Goal: Information Seeking & Learning: Understand process/instructions

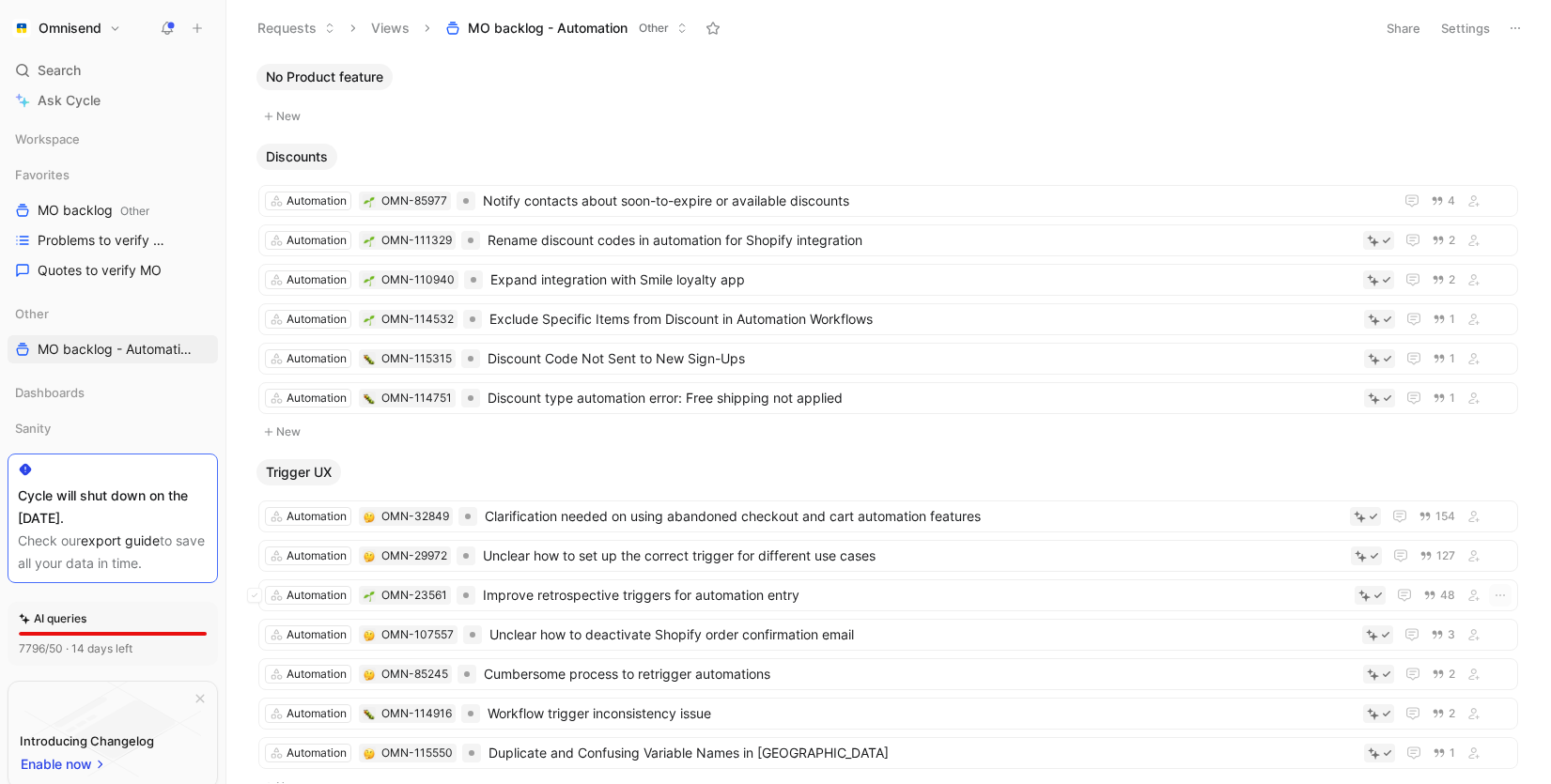
scroll to position [1, 0]
click at [340, 71] on span "No Product feature" at bounding box center [324, 76] width 118 height 19
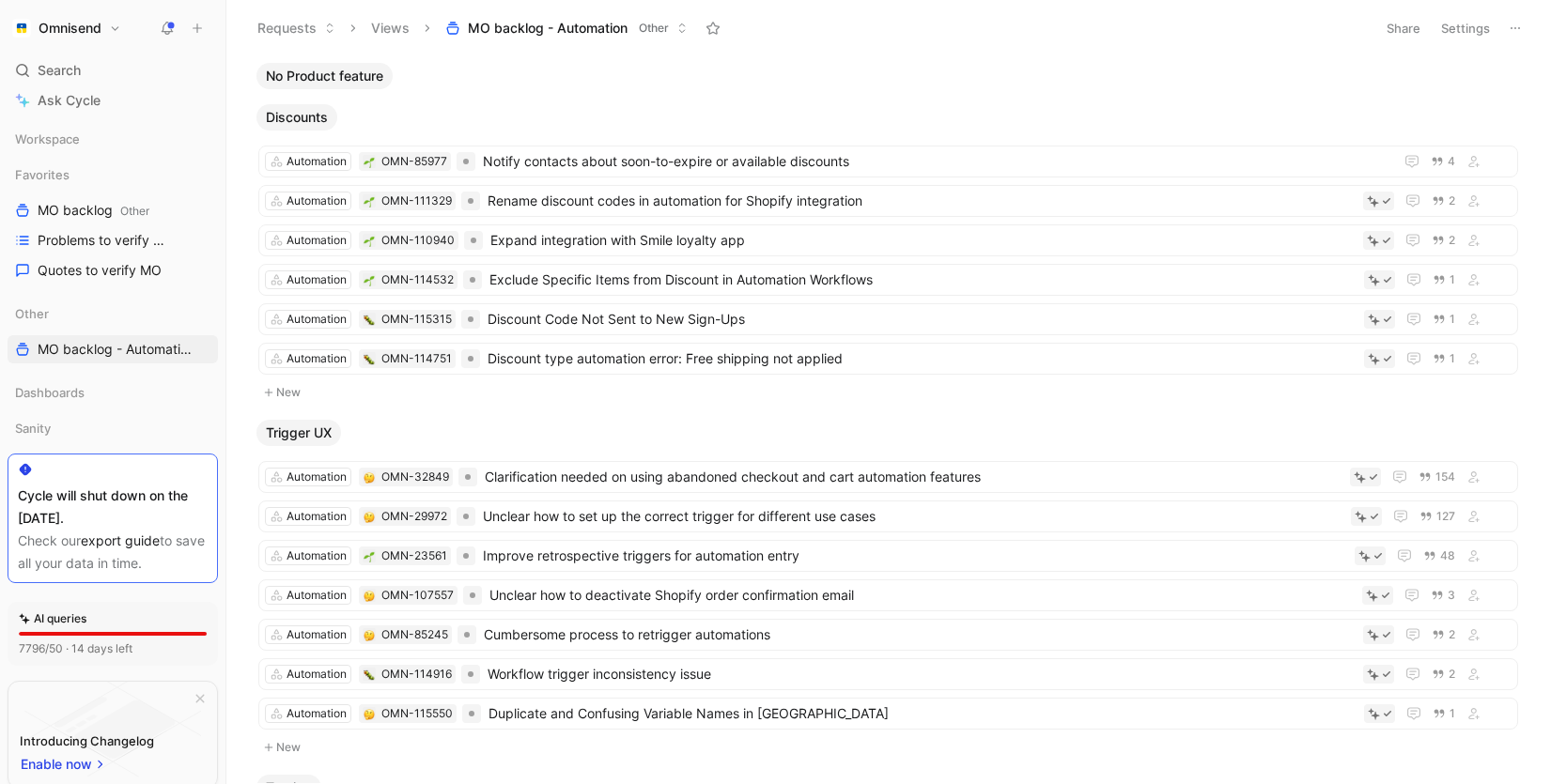
click at [340, 71] on span "No Product feature" at bounding box center [324, 76] width 118 height 19
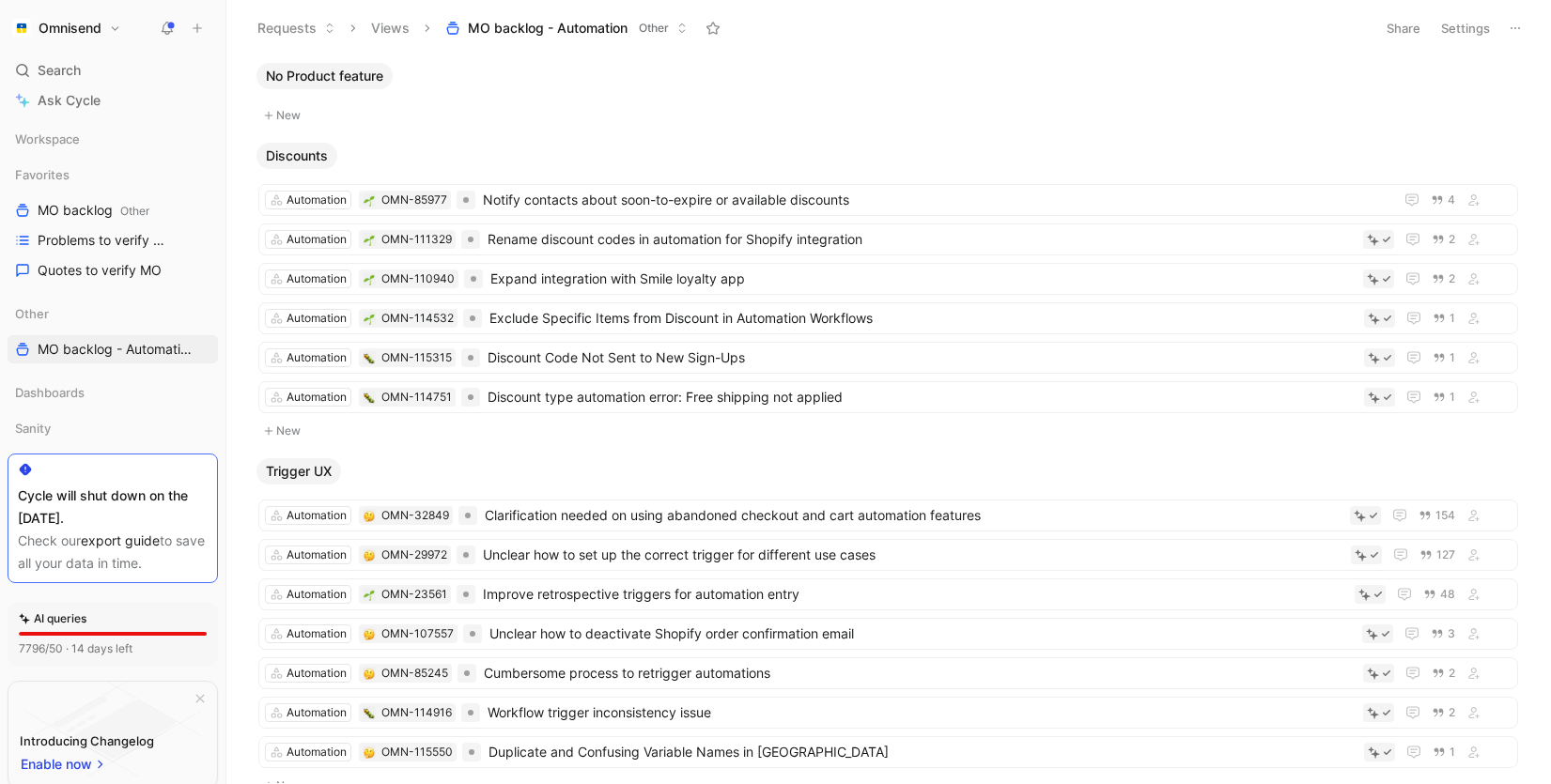
click at [340, 71] on span "No Product feature" at bounding box center [324, 76] width 118 height 19
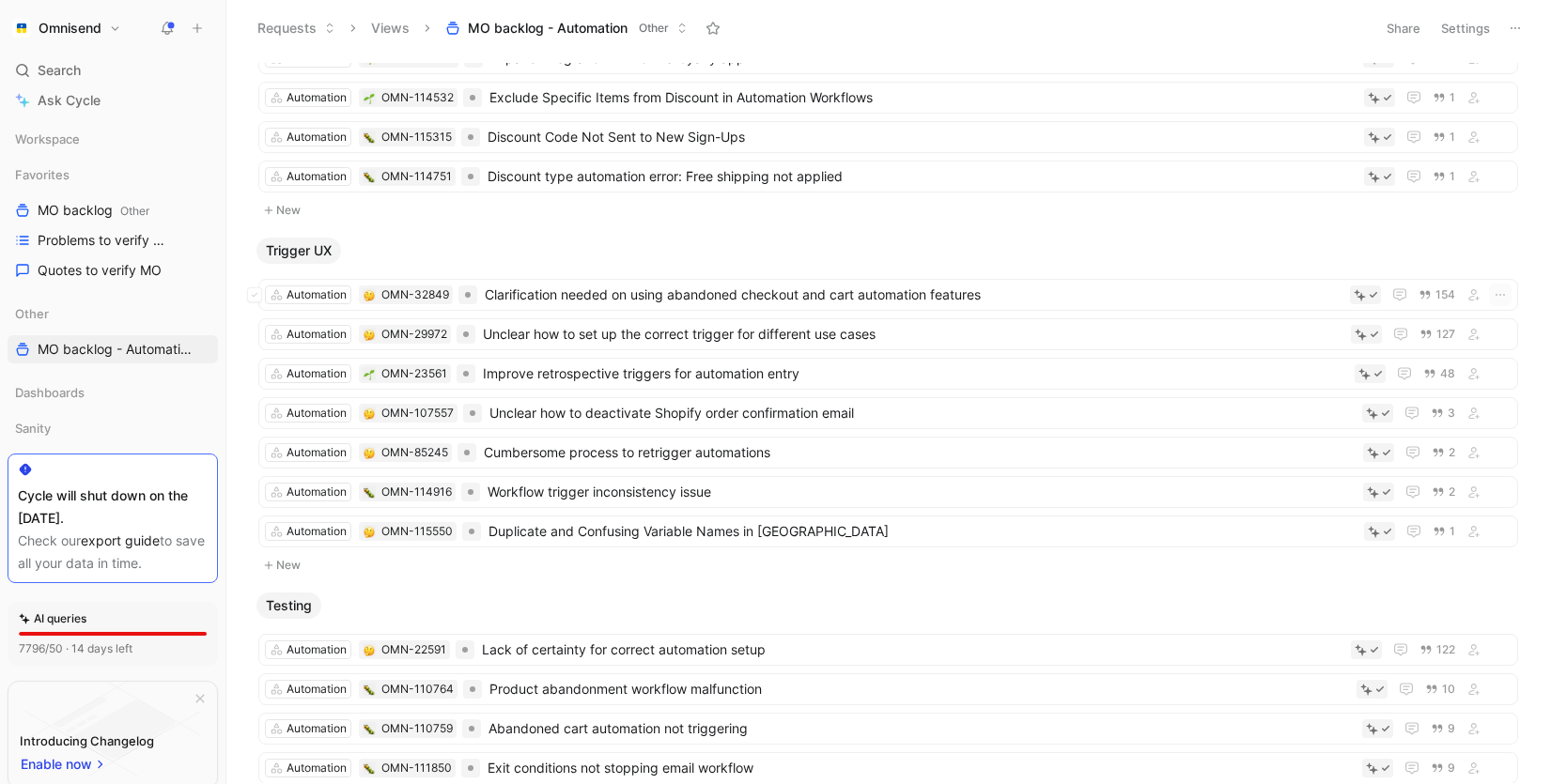
scroll to position [185, 0]
click at [826, 285] on span "Clarification needed on using abandoned checkout and cart automation features" at bounding box center [914, 293] width 858 height 23
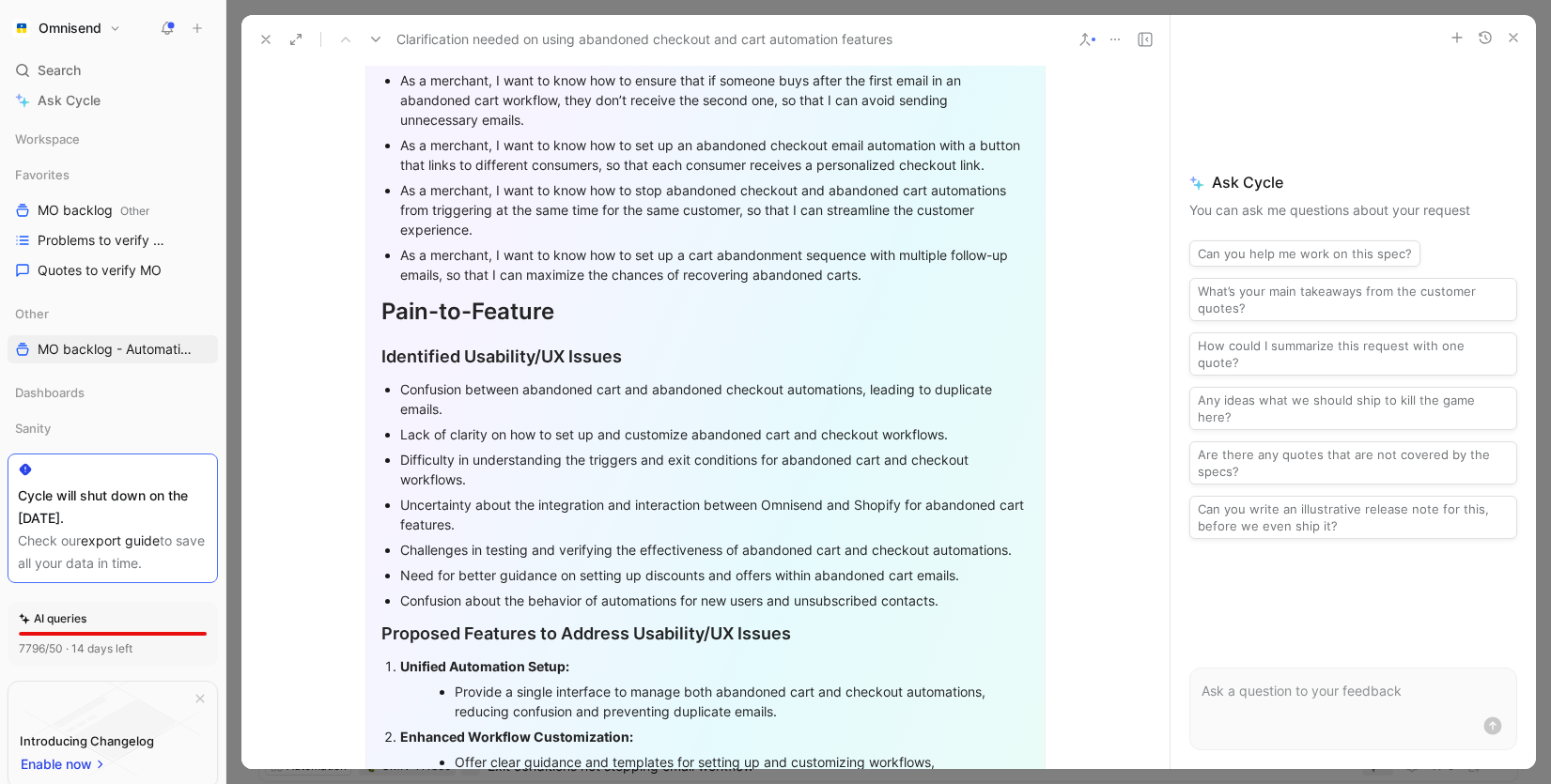
scroll to position [2050, 0]
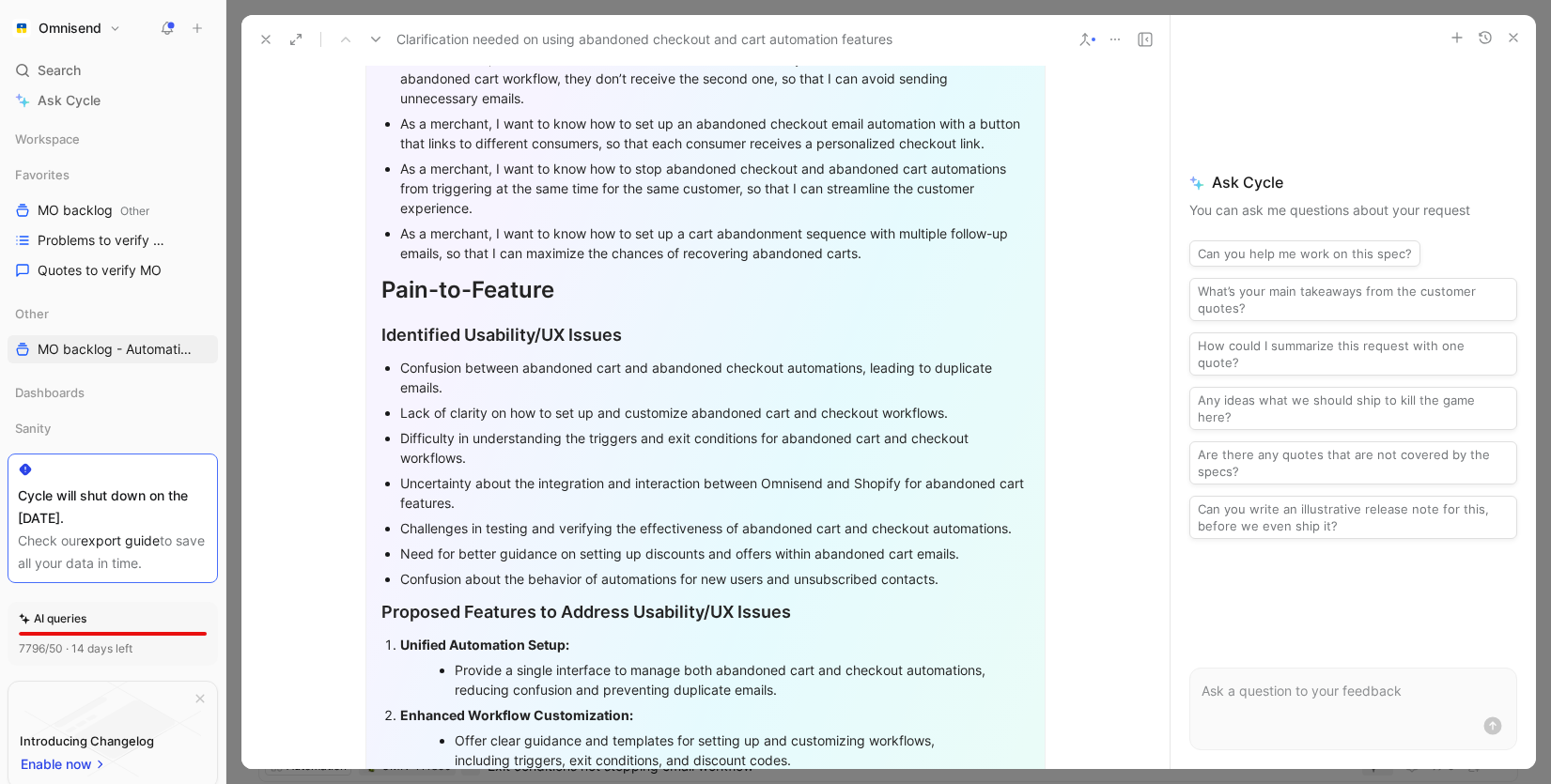
click at [1515, 36] on use "button" at bounding box center [1514, 38] width 8 height 8
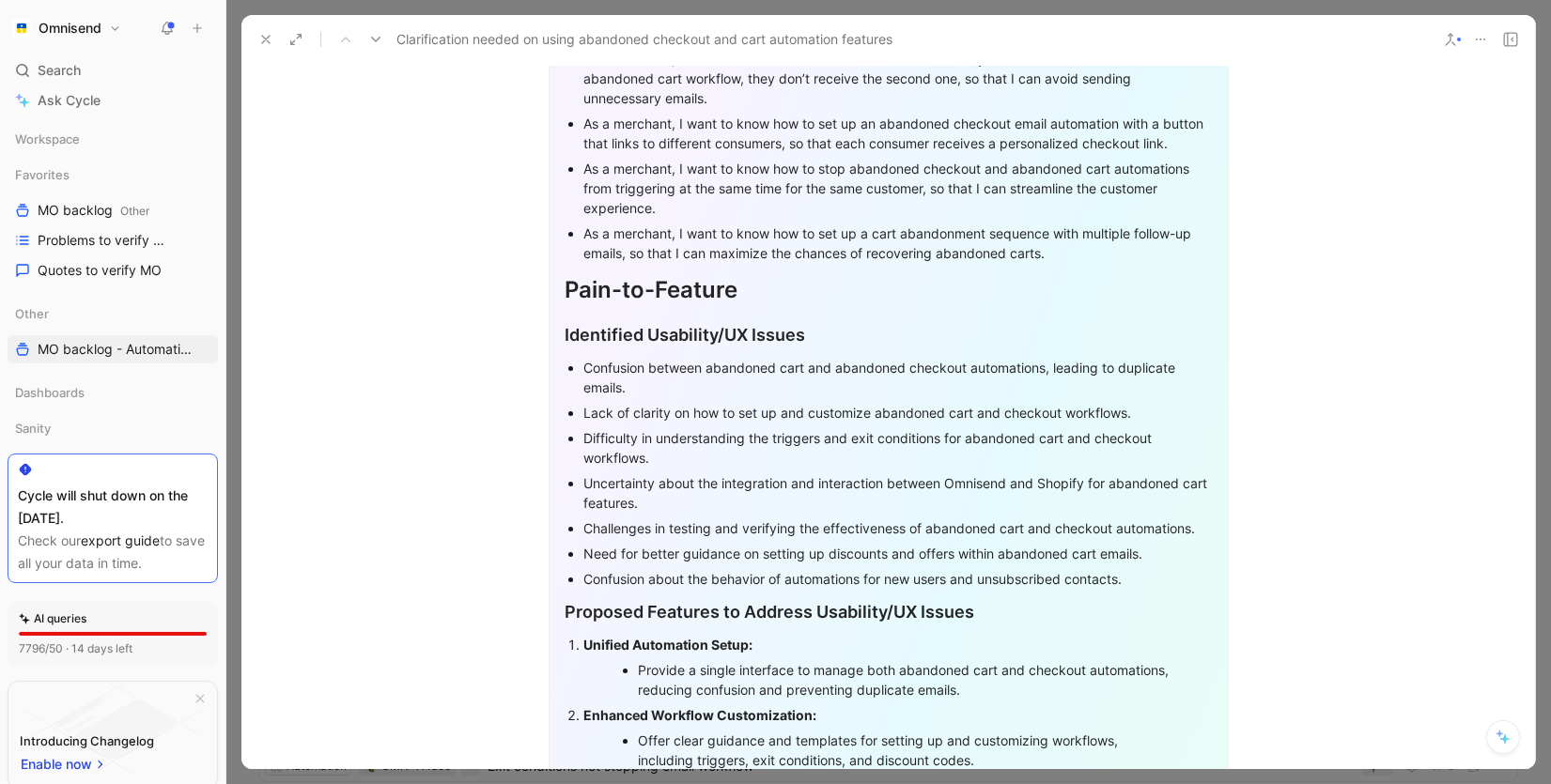
click at [264, 38] on use at bounding box center [266, 39] width 8 height 8
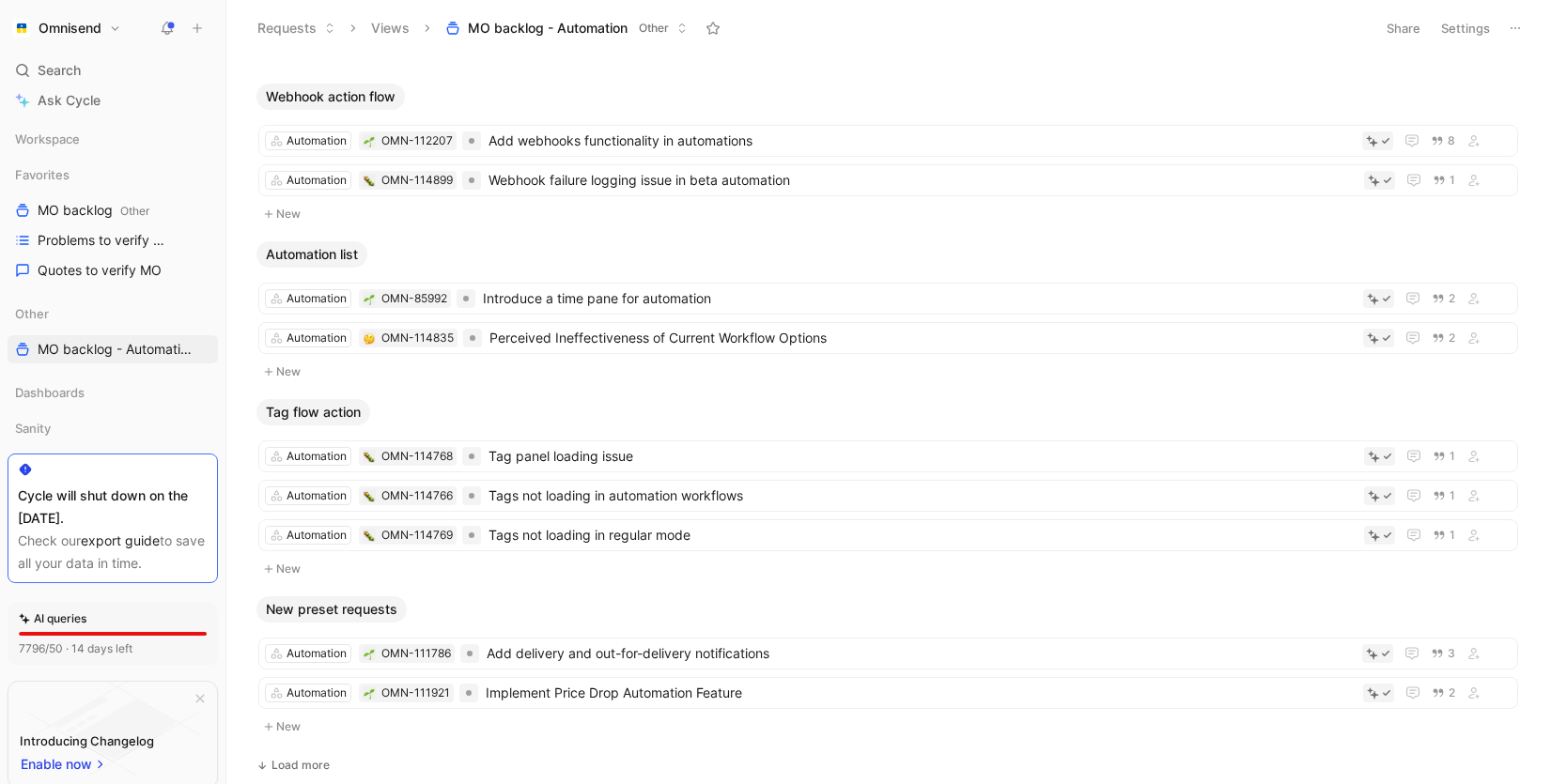
scroll to position [2160, 0]
